Goal: Find specific page/section: Find specific page/section

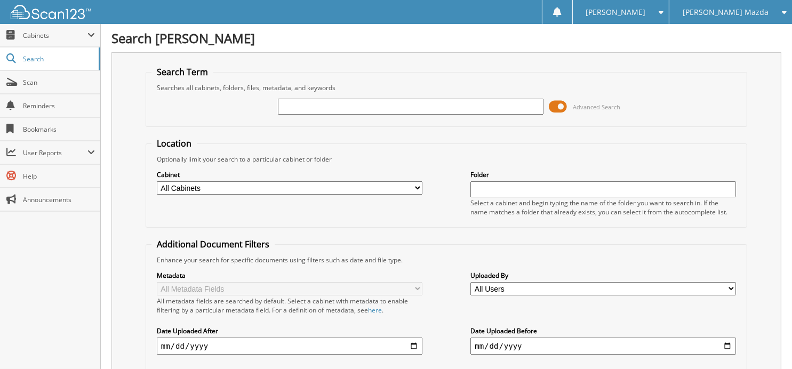
click at [742, 19] on div "[PERSON_NAME] Mazda" at bounding box center [730, 12] width 112 height 24
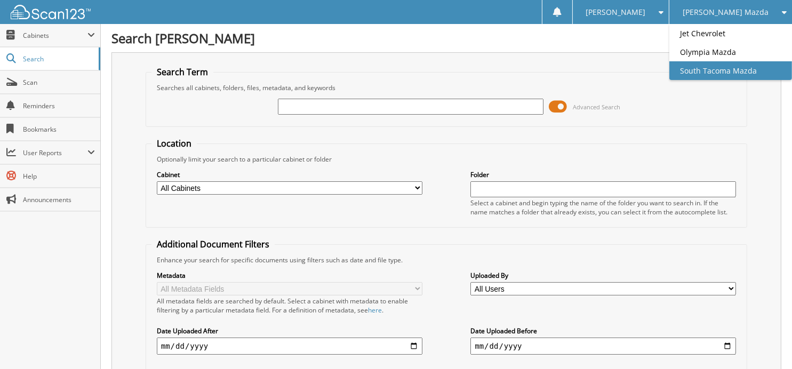
click at [734, 69] on link "South Tacoma Mazda" at bounding box center [730, 70] width 123 height 19
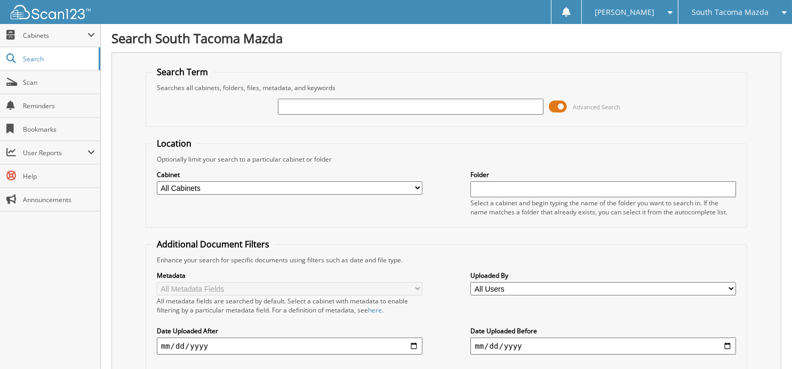
click at [341, 108] on input "text" at bounding box center [410, 107] width 265 height 16
type input "269605"
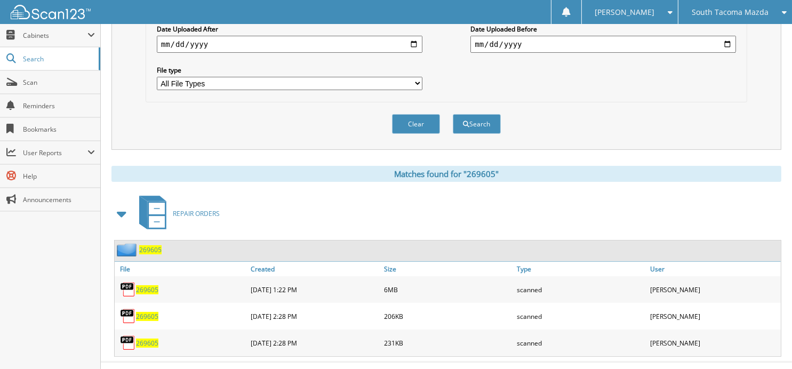
scroll to position [313, 0]
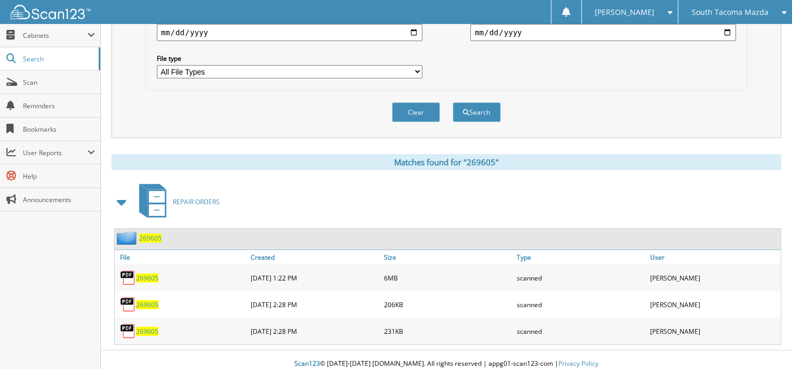
click at [142, 300] on span "269605" at bounding box center [147, 304] width 22 height 9
click at [150, 327] on span "269605" at bounding box center [147, 331] width 22 height 9
click at [698, 5] on div "South Tacoma Mazda" at bounding box center [734, 12] width 103 height 24
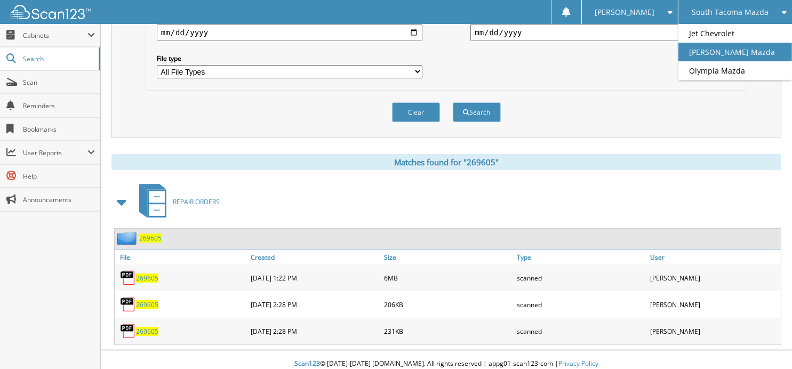
click at [709, 53] on link "[PERSON_NAME] Mazda" at bounding box center [735, 52] width 114 height 19
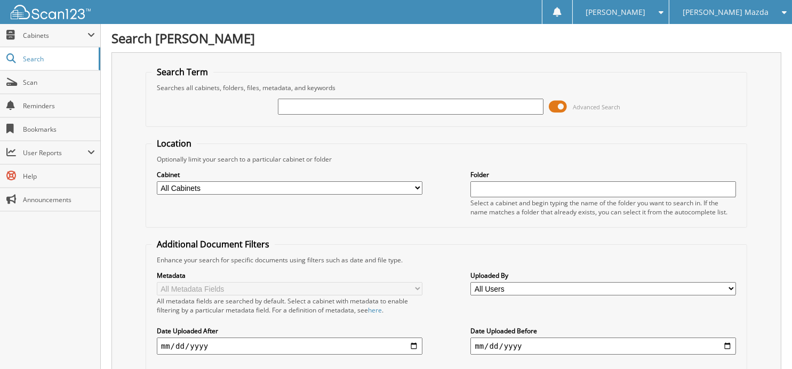
drag, startPoint x: 0, startPoint y: 0, endPoint x: 368, endPoint y: 102, distance: 381.7
click at [368, 102] on input "text" at bounding box center [410, 107] width 265 height 16
type input "344292"
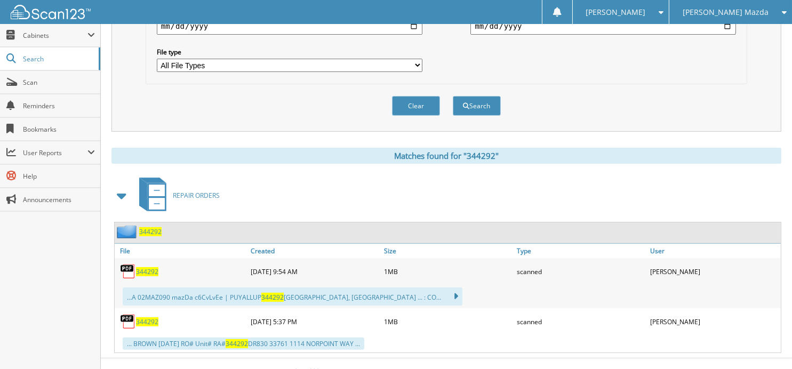
scroll to position [327, 0]
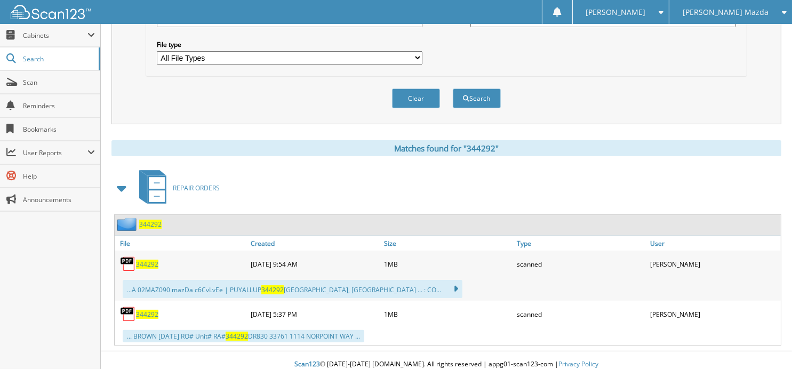
click at [148, 260] on span "344292" at bounding box center [147, 264] width 22 height 9
click at [399, 96] on button "Clear" at bounding box center [416, 98] width 48 height 20
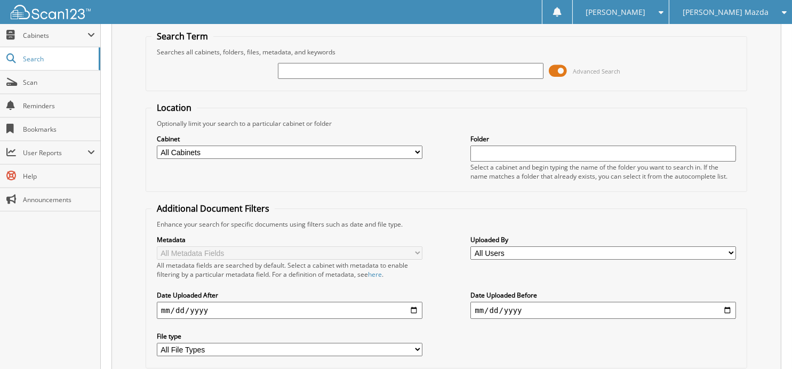
scroll to position [0, 0]
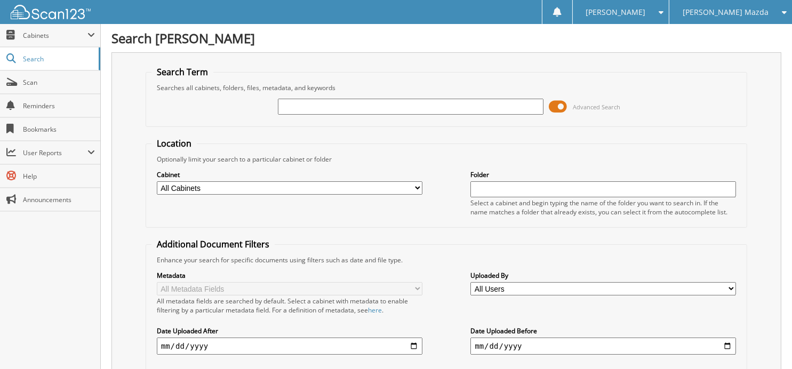
click at [725, 9] on span "[PERSON_NAME] Mazda" at bounding box center [725, 12] width 86 height 6
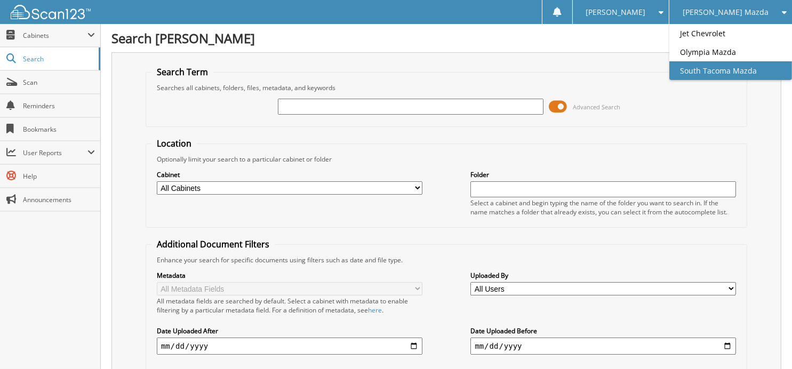
click at [711, 65] on link "South Tacoma Mazda" at bounding box center [730, 70] width 123 height 19
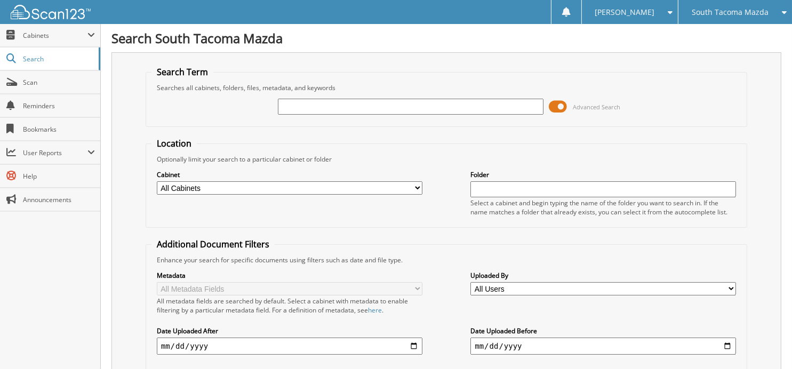
click at [344, 100] on input "text" at bounding box center [410, 107] width 265 height 16
type input "269307"
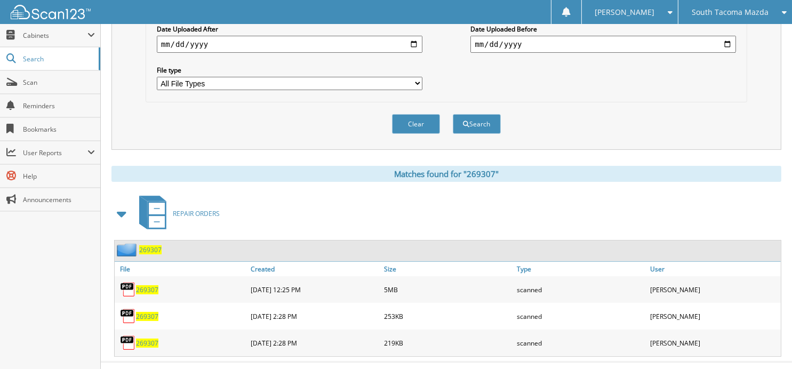
scroll to position [313, 0]
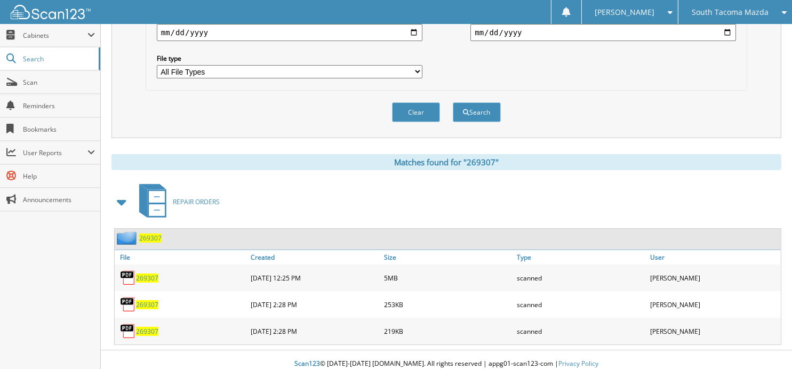
click at [148, 234] on span "269307" at bounding box center [150, 238] width 22 height 9
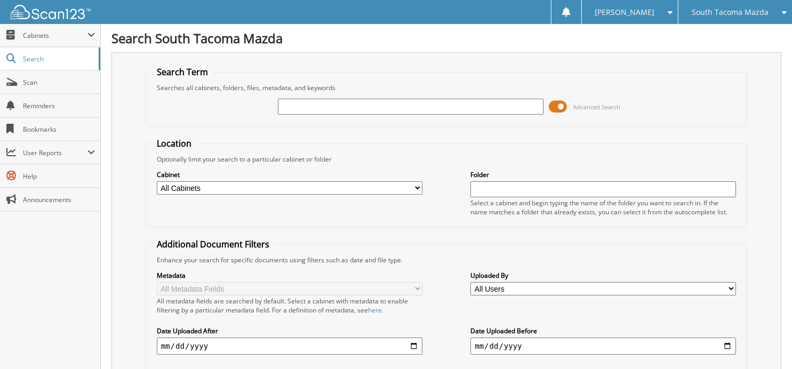
click at [352, 110] on input "text" at bounding box center [410, 107] width 265 height 16
type input "269476"
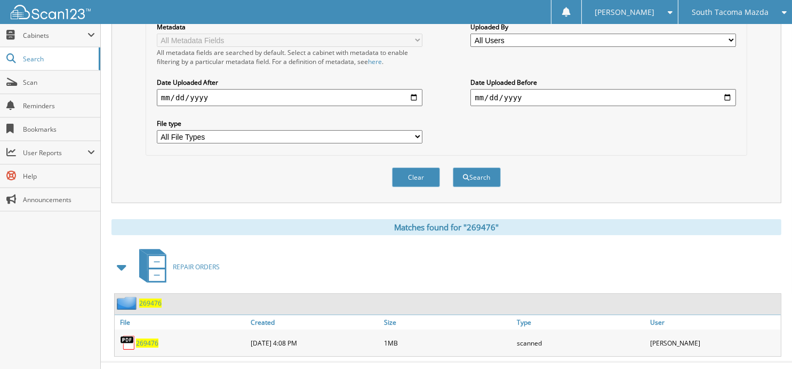
scroll to position [260, 0]
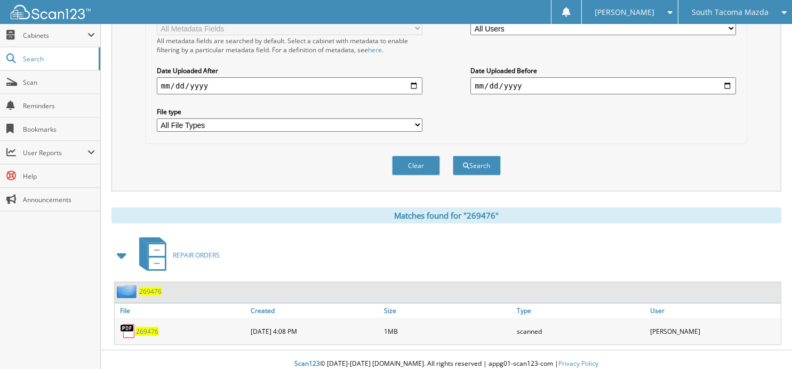
click at [149, 327] on span "269476" at bounding box center [147, 331] width 22 height 9
click at [416, 158] on button "Clear" at bounding box center [416, 166] width 48 height 20
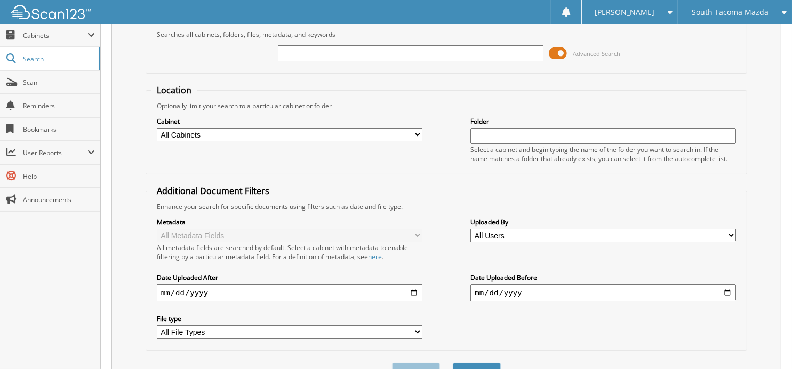
scroll to position [0, 0]
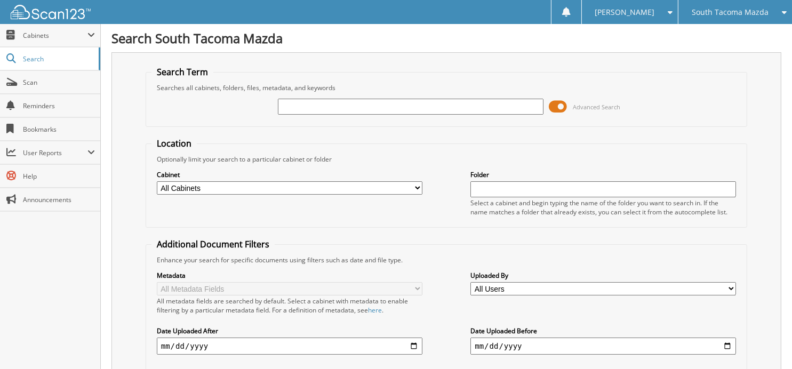
click at [303, 103] on input "text" at bounding box center [410, 107] width 265 height 16
type input "269699"
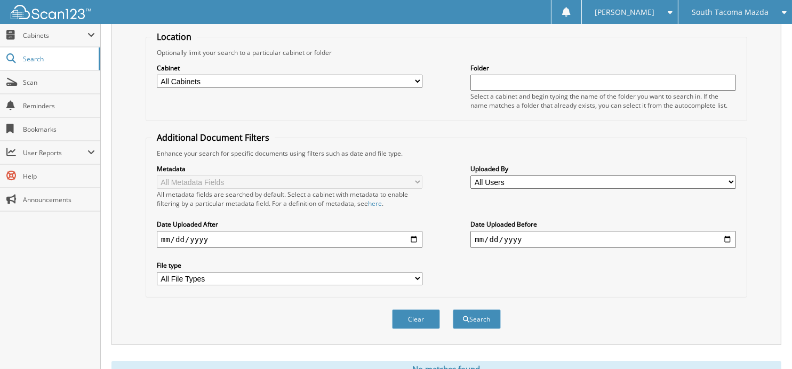
scroll to position [144, 0]
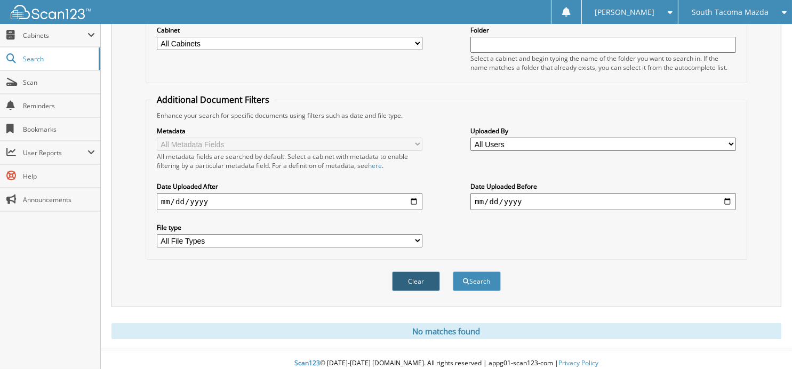
click at [411, 271] on button "Clear" at bounding box center [416, 281] width 48 height 20
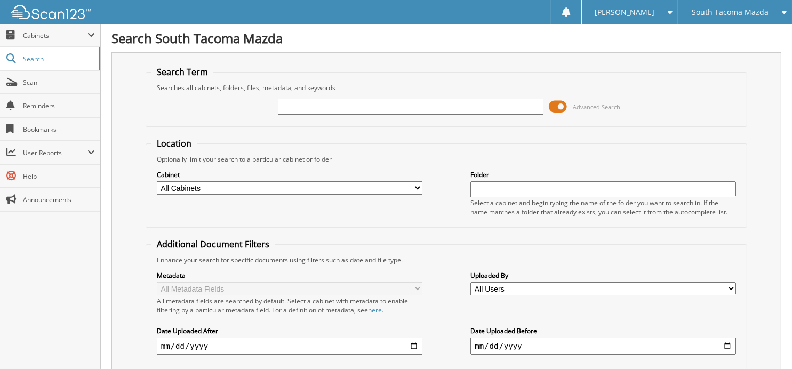
scroll to position [35, 0]
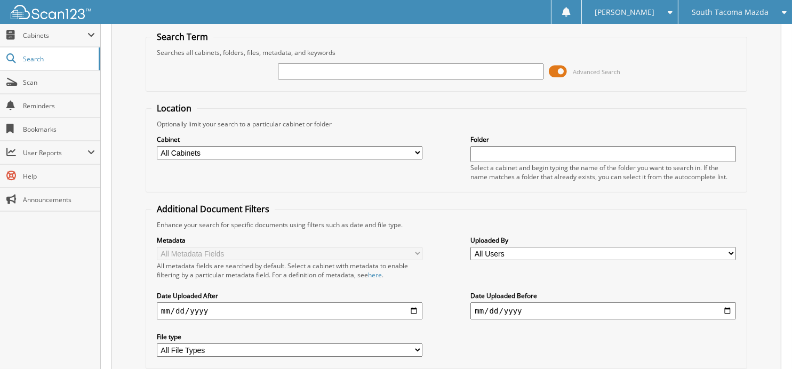
click at [314, 73] on input "text" at bounding box center [410, 71] width 265 height 16
type input "269819"
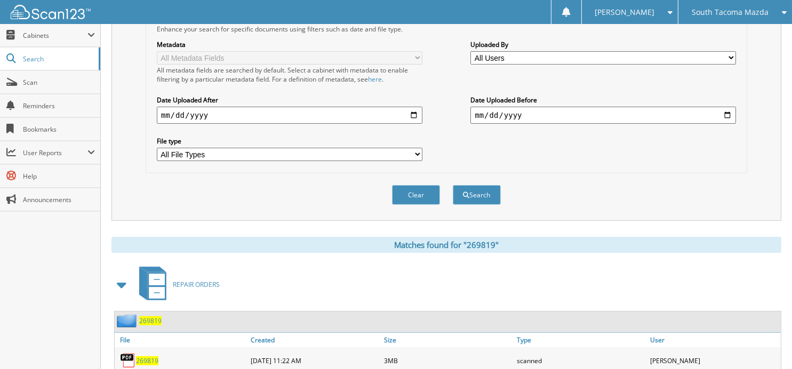
scroll to position [260, 0]
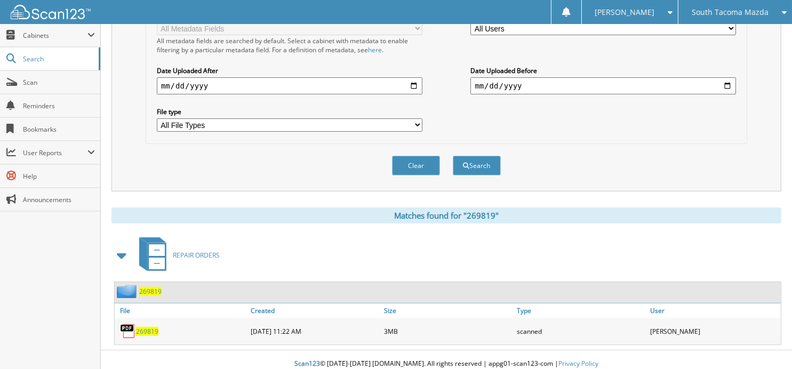
click at [139, 327] on span "269819" at bounding box center [147, 331] width 22 height 9
click at [403, 162] on button "Clear" at bounding box center [416, 166] width 48 height 20
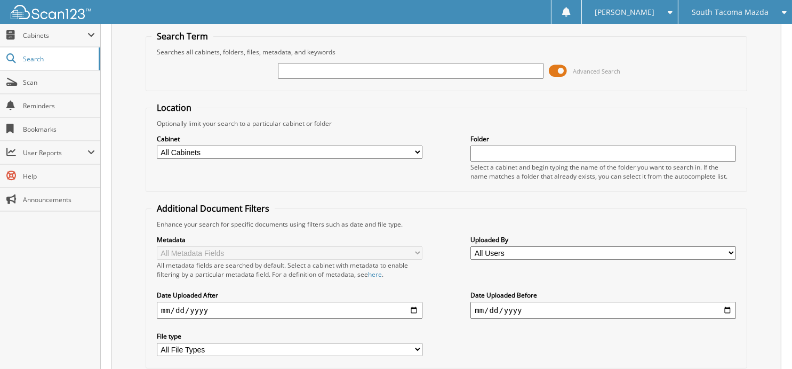
scroll to position [0, 0]
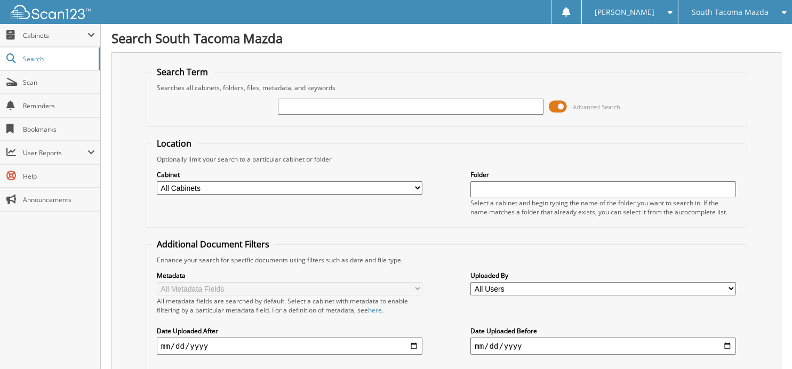
click at [332, 104] on input "text" at bounding box center [410, 107] width 265 height 16
type input "269838"
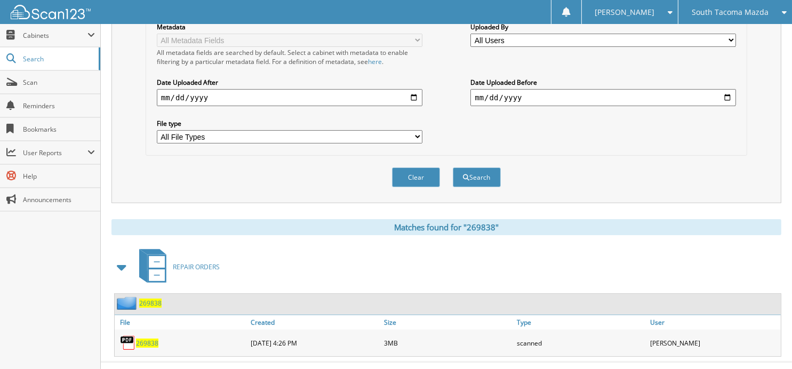
scroll to position [260, 0]
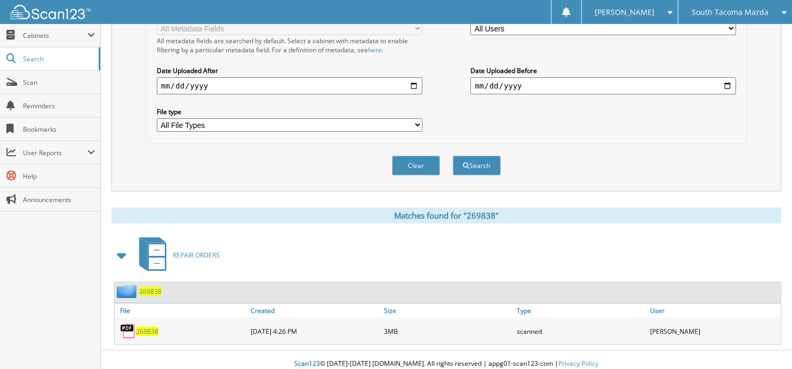
click at [142, 327] on span "269838" at bounding box center [147, 331] width 22 height 9
click at [405, 158] on button "Clear" at bounding box center [416, 166] width 48 height 20
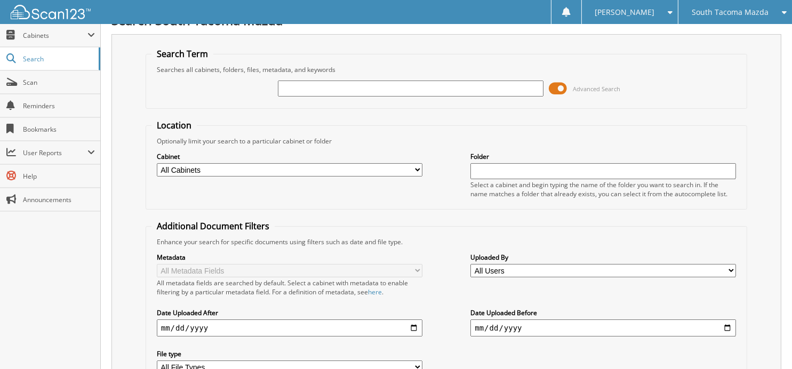
scroll to position [0, 0]
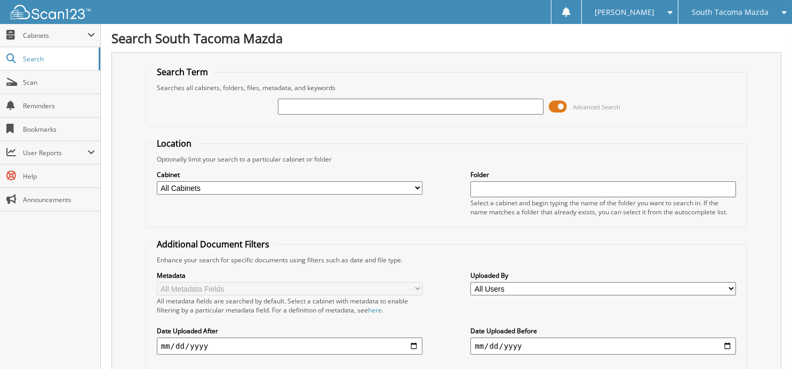
click at [339, 100] on input "text" at bounding box center [410, 107] width 265 height 16
type input "269872"
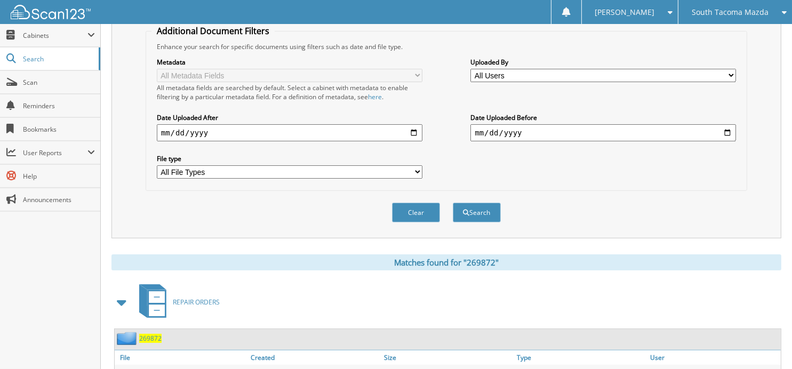
scroll to position [260, 0]
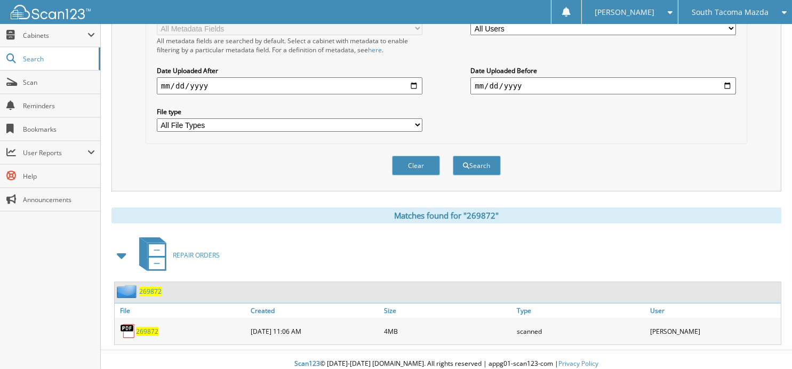
click at [148, 327] on span "269872" at bounding box center [147, 331] width 22 height 9
click at [412, 158] on button "Clear" at bounding box center [416, 166] width 48 height 20
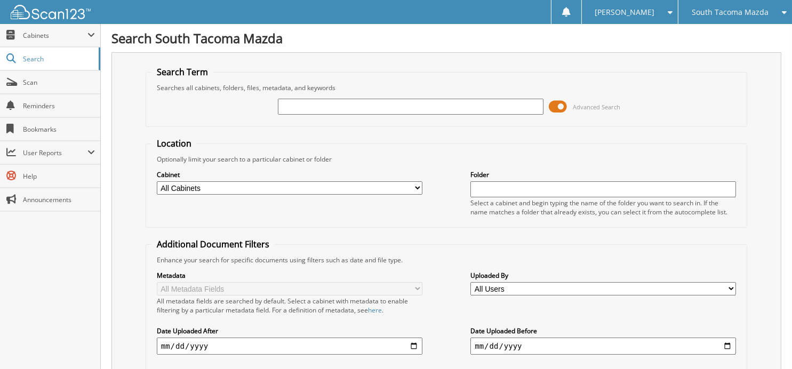
scroll to position [0, 0]
click at [361, 107] on input "text" at bounding box center [410, 107] width 265 height 16
type input "270013"
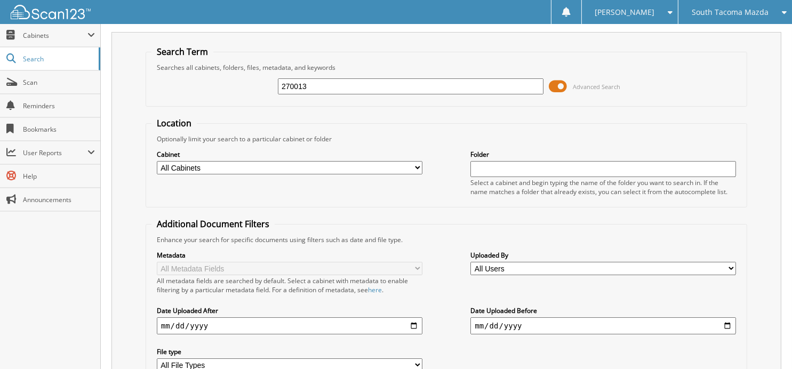
scroll to position [3, 0]
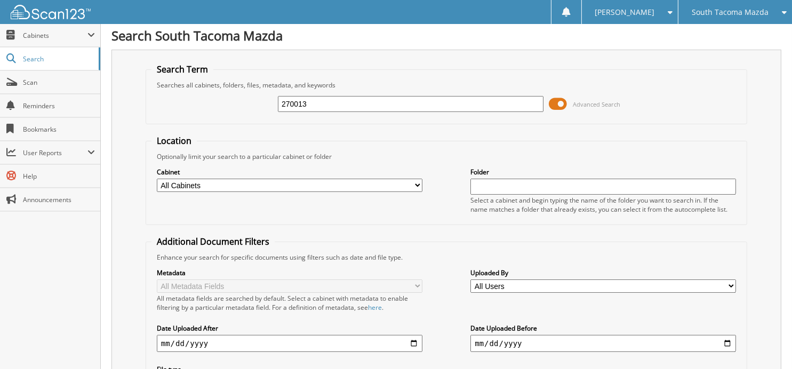
drag, startPoint x: 353, startPoint y: 100, endPoint x: 227, endPoint y: 86, distance: 127.1
click at [227, 86] on fieldset "Search Term Searches all cabinets, folders, files, metadata, and keywords 27001…" at bounding box center [446, 93] width 601 height 61
type input "270030"
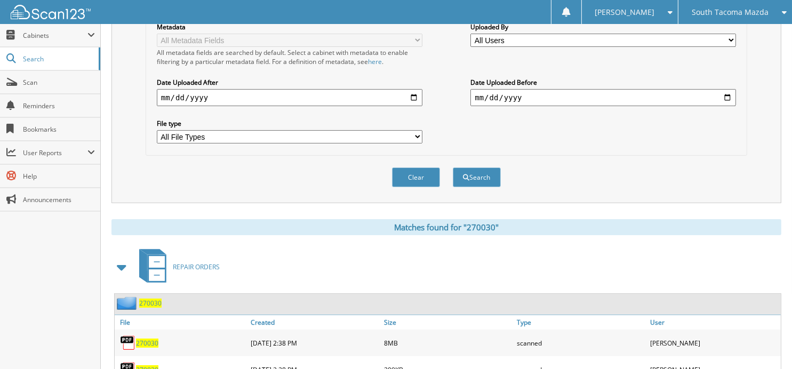
scroll to position [287, 0]
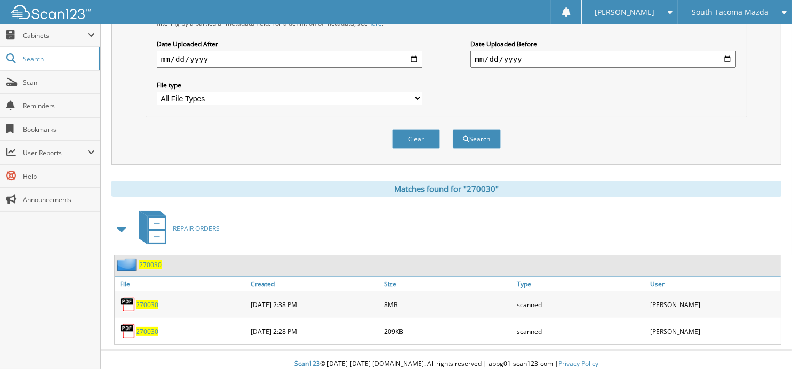
click at [144, 300] on span "270030" at bounding box center [147, 304] width 22 height 9
click at [411, 139] on button "Clear" at bounding box center [416, 139] width 48 height 20
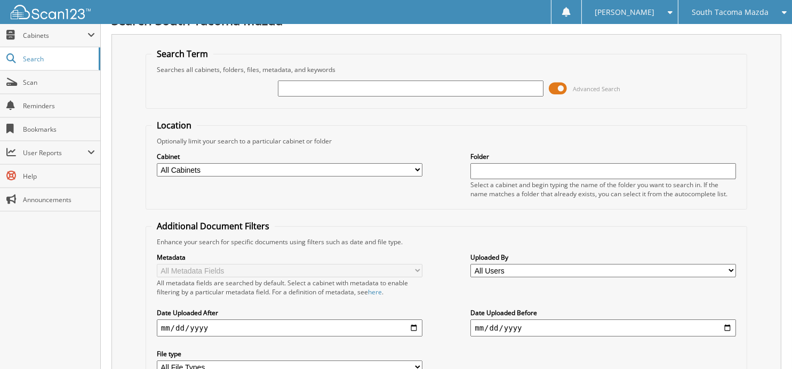
scroll to position [0, 0]
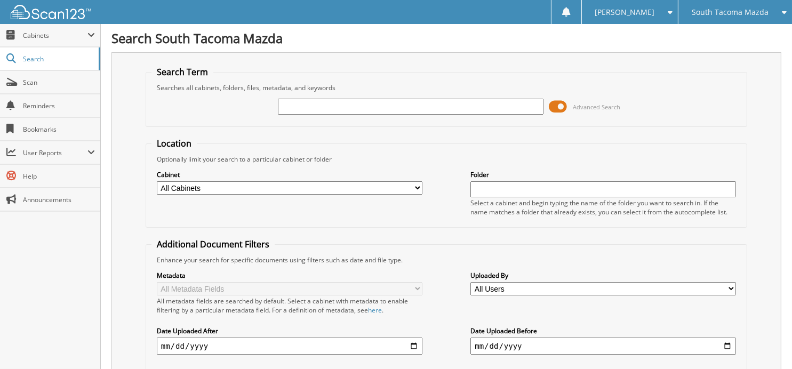
click at [377, 106] on input "text" at bounding box center [410, 107] width 265 height 16
type input "270184"
drag, startPoint x: 350, startPoint y: 104, endPoint x: 276, endPoint y: 97, distance: 74.5
click at [276, 97] on div "270184 Advanced Search" at bounding box center [446, 106] width 590 height 29
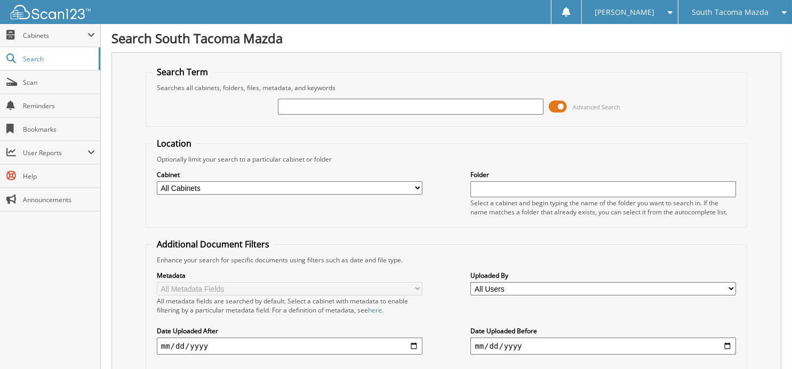
click at [315, 103] on input "text" at bounding box center [410, 107] width 265 height 16
type input "270279"
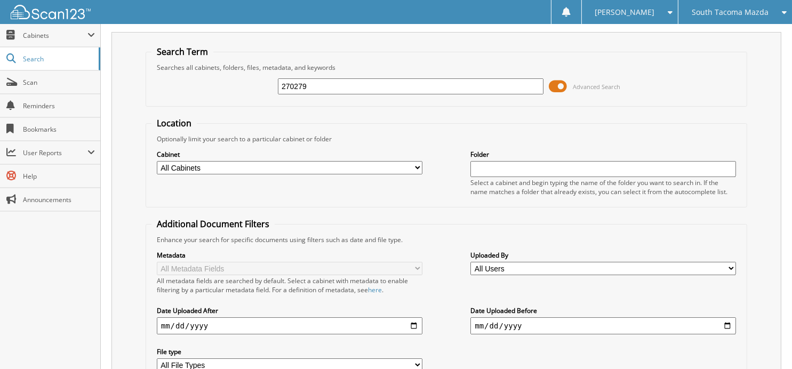
scroll to position [3, 0]
